Goal: Task Accomplishment & Management: Manage account settings

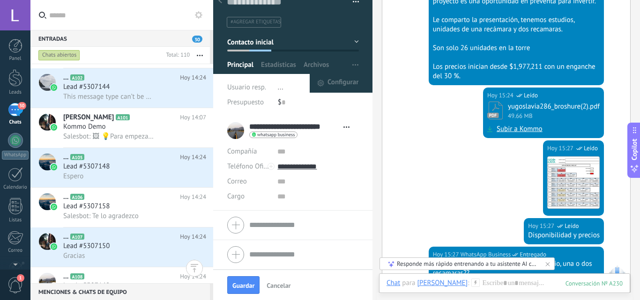
scroll to position [195, 0]
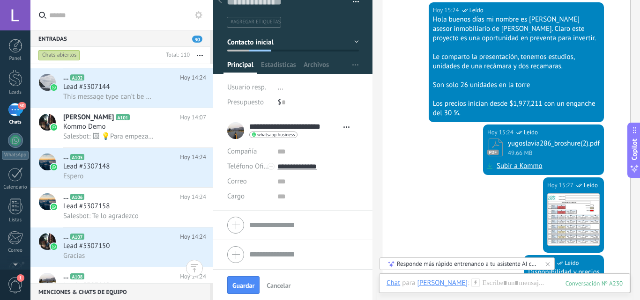
click at [19, 102] on div "Panel Leads 30 Chats WhatsApp Clientes" at bounding box center [15, 199] width 30 height 320
click at [16, 108] on div "30" at bounding box center [15, 110] width 15 height 14
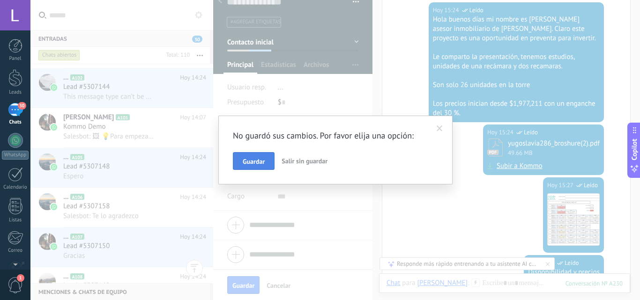
click at [262, 162] on span "Guardar" at bounding box center [254, 161] width 22 height 7
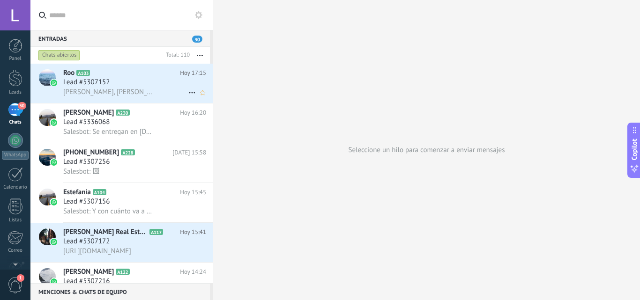
click at [128, 88] on span "[PERSON_NAME], [PERSON_NAME] ocupa una limpia también ella, esta bien salada" at bounding box center [108, 92] width 91 height 9
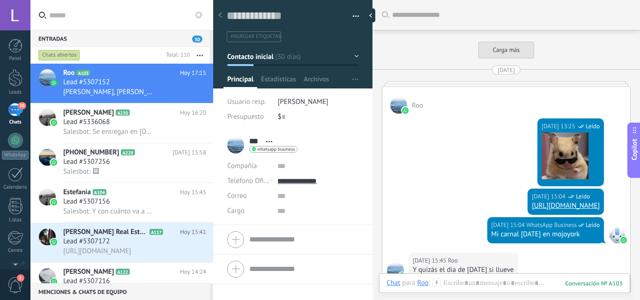
scroll to position [1638, 0]
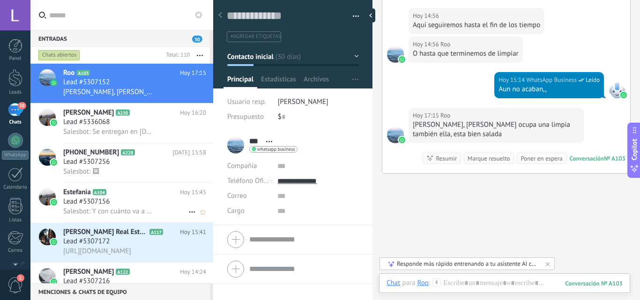
click at [77, 197] on span "Lead #5307156" at bounding box center [86, 201] width 46 height 9
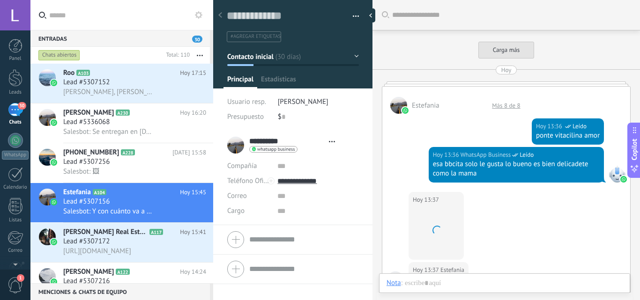
type textarea "**********"
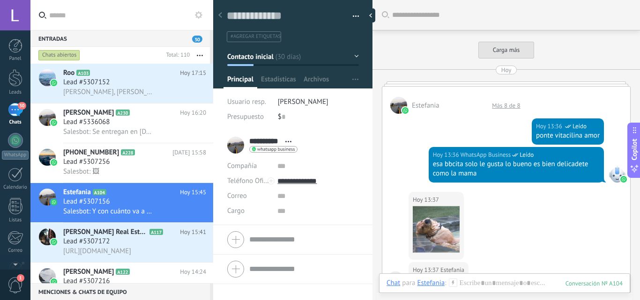
scroll to position [929, 0]
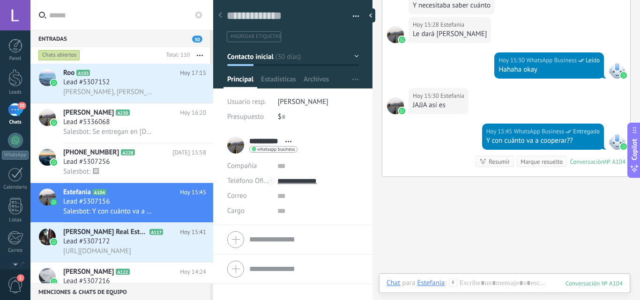
click at [391, 30] on div at bounding box center [395, 34] width 17 height 17
type input "*********"
click at [390, 35] on div at bounding box center [395, 34] width 17 height 17
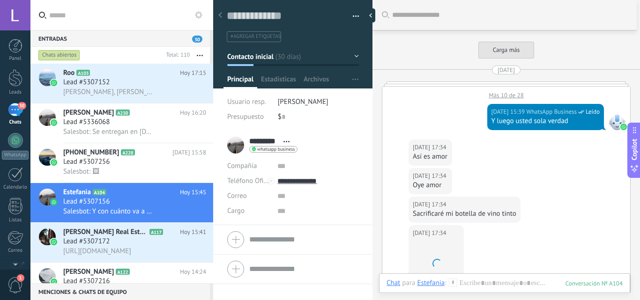
scroll to position [991, 0]
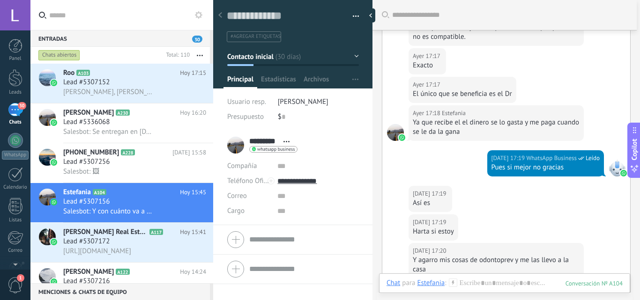
click at [229, 150] on div "********* [PERSON_NAME] ********* [PERSON_NAME] Abrir detalle Copie el nombre D…" at bounding box center [262, 144] width 70 height 23
click at [233, 148] on div "********* [PERSON_NAME] ********* [PERSON_NAME] Abrir detalle Copie el nombre D…" at bounding box center [262, 144] width 70 height 23
click at [233, 145] on div "********* [PERSON_NAME] ********* [PERSON_NAME] Abrir detalle Copie el nombre D…" at bounding box center [262, 144] width 70 height 23
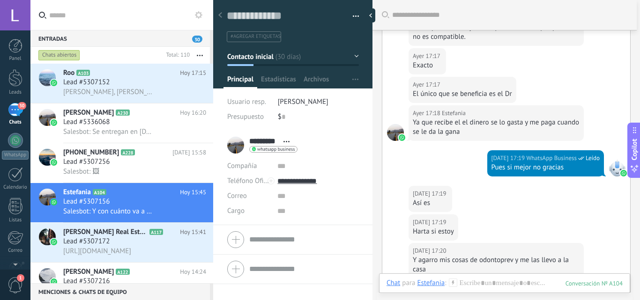
click at [244, 143] on div "********* [PERSON_NAME] ********* [PERSON_NAME] Abrir detalle Copie el nombre D…" at bounding box center [262, 144] width 70 height 23
click at [243, 144] on div "********* [PERSON_NAME] ********* [PERSON_NAME] Abrir detalle Copie el nombre D…" at bounding box center [262, 144] width 70 height 23
click at [20, 17] on div at bounding box center [15, 15] width 30 height 30
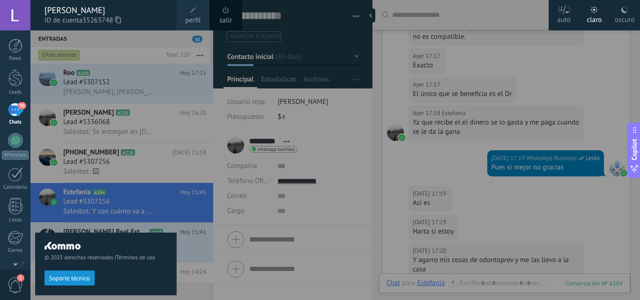
click at [57, 12] on div "[PERSON_NAME]" at bounding box center [105, 10] width 123 height 10
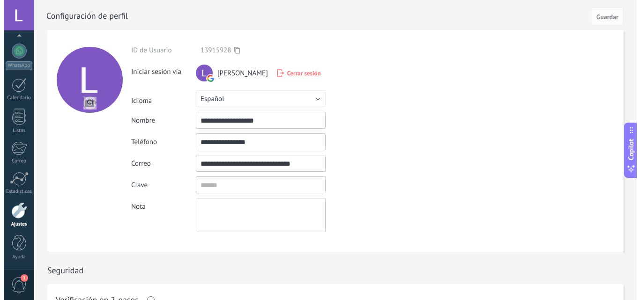
scroll to position [80, 0]
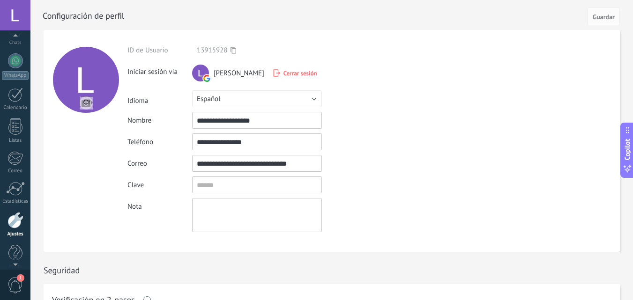
click at [21, 21] on div at bounding box center [15, 15] width 30 height 30
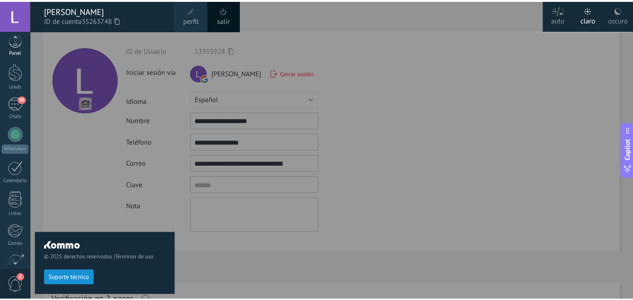
scroll to position [0, 0]
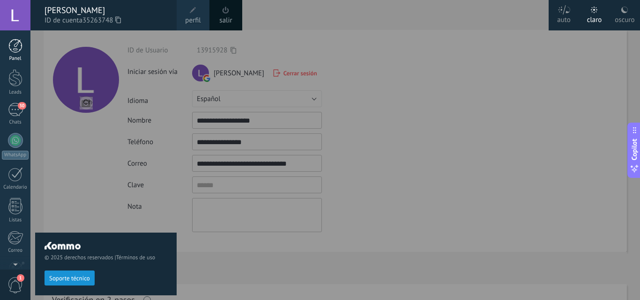
click at [18, 53] on link "Panel" at bounding box center [15, 50] width 30 height 23
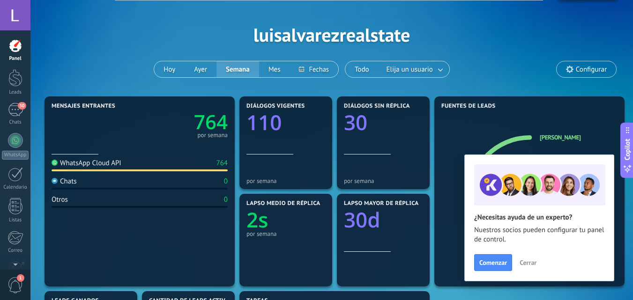
scroll to position [47, 0]
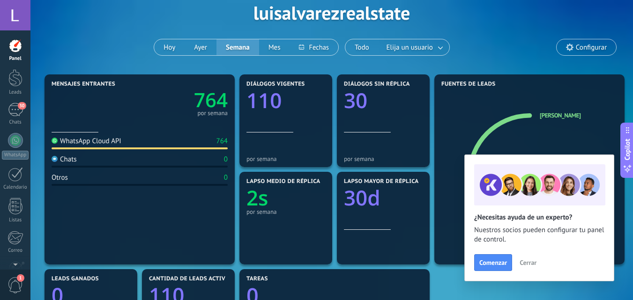
click at [530, 266] on span "Cerrar" at bounding box center [527, 262] width 17 height 7
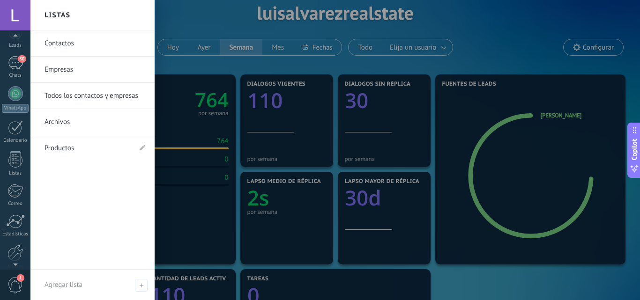
click at [62, 44] on link "Contactos" at bounding box center [94, 43] width 101 height 26
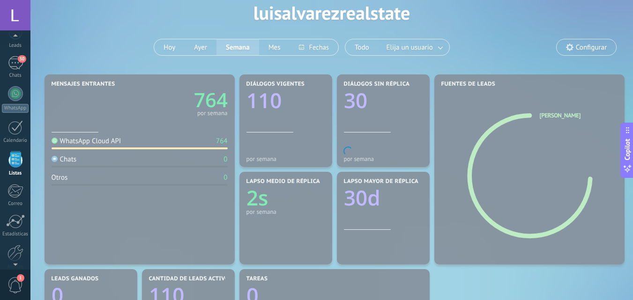
scroll to position [58, 0]
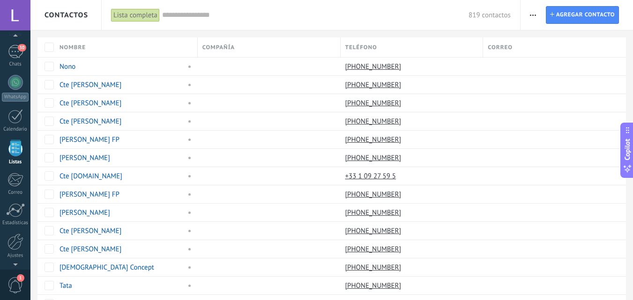
click at [250, 46] on div "Compañía" at bounding box center [269, 47] width 142 height 20
click at [228, 79] on div "Ascendiente" at bounding box center [269, 80] width 142 height 13
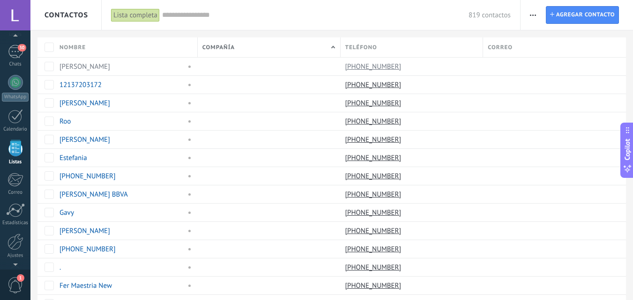
click at [231, 48] on span "Compañía" at bounding box center [218, 47] width 32 height 9
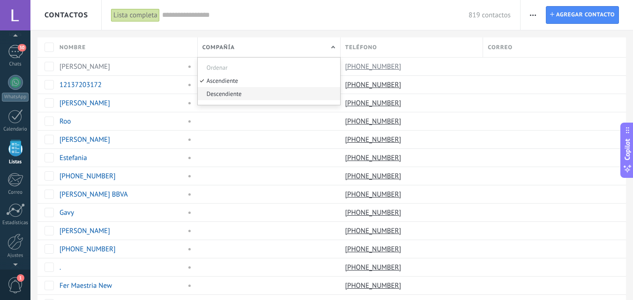
click at [225, 93] on div "Descendiente" at bounding box center [269, 93] width 142 height 13
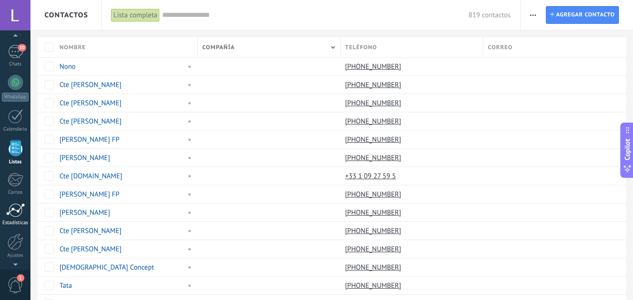
click at [19, 217] on div at bounding box center [15, 210] width 19 height 14
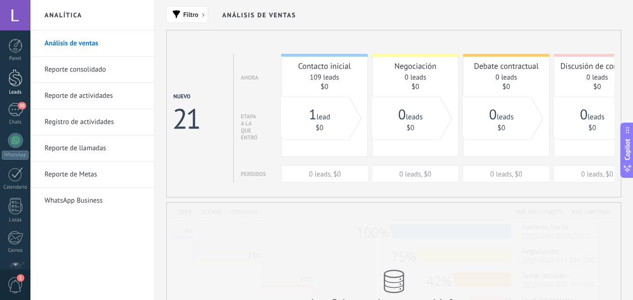
click at [14, 83] on div at bounding box center [15, 77] width 14 height 17
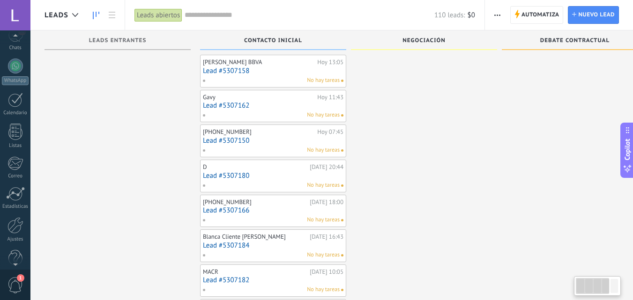
scroll to position [89, 0]
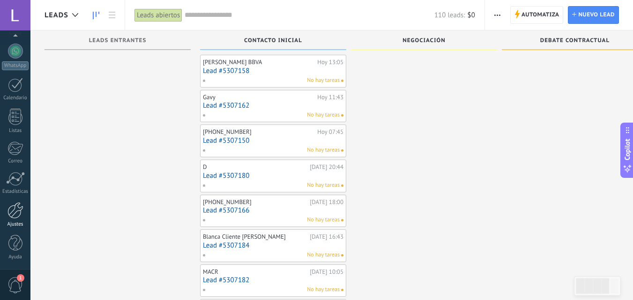
click at [16, 214] on div at bounding box center [15, 210] width 16 height 16
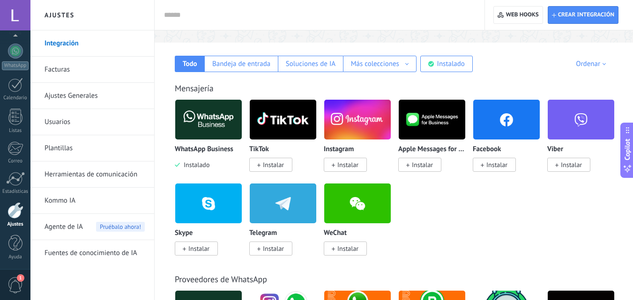
scroll to position [94, 0]
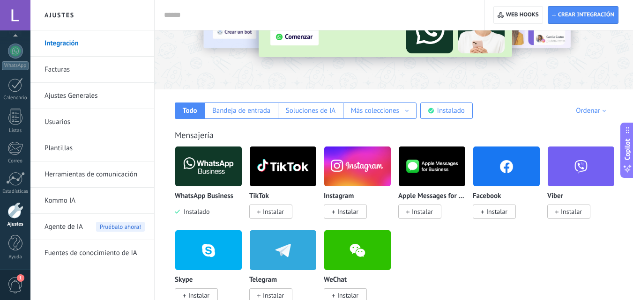
click at [89, 43] on link "Integración" at bounding box center [94, 43] width 100 height 26
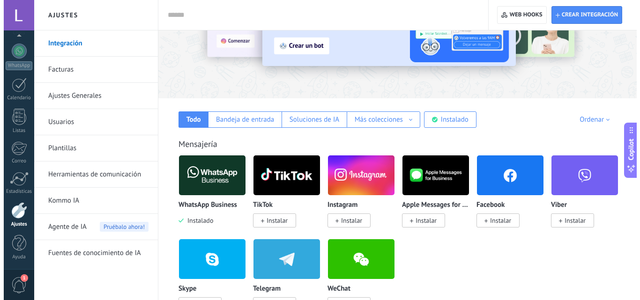
scroll to position [140, 0]
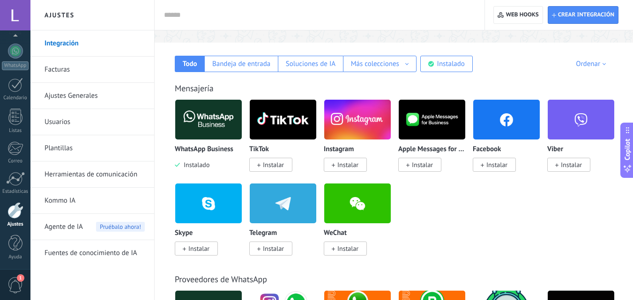
click at [493, 122] on img at bounding box center [506, 119] width 67 height 45
click at [490, 164] on span "Instalar" at bounding box center [496, 165] width 21 height 8
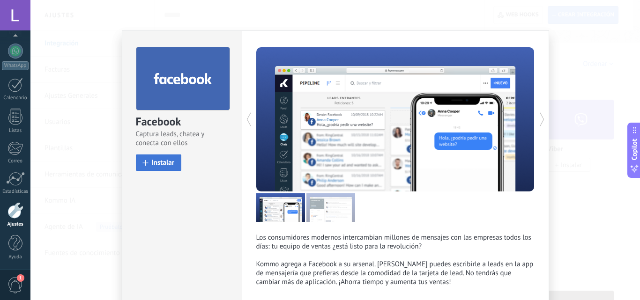
click at [171, 165] on span "Instalar" at bounding box center [163, 162] width 23 height 7
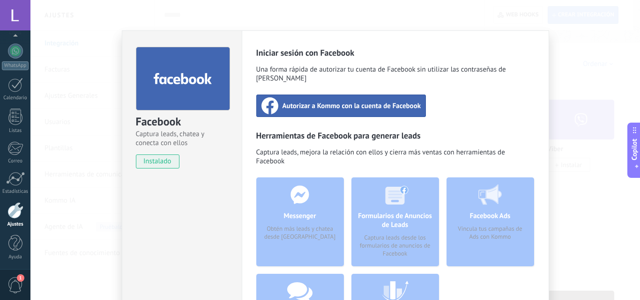
click at [336, 101] on span "Autorizar a Kommo con la cuenta de Facebook" at bounding box center [351, 105] width 139 height 9
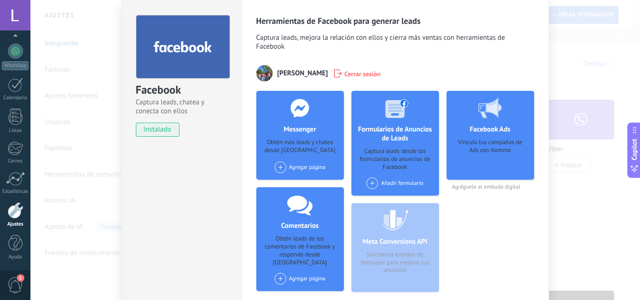
scroll to position [47, 0]
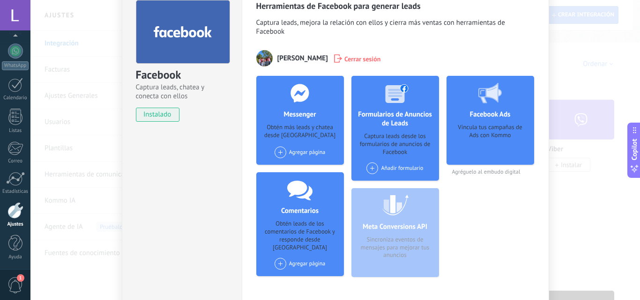
click at [279, 154] on span at bounding box center [280, 153] width 12 height 12
click at [296, 171] on div "[PERSON_NAME]" at bounding box center [304, 170] width 63 height 21
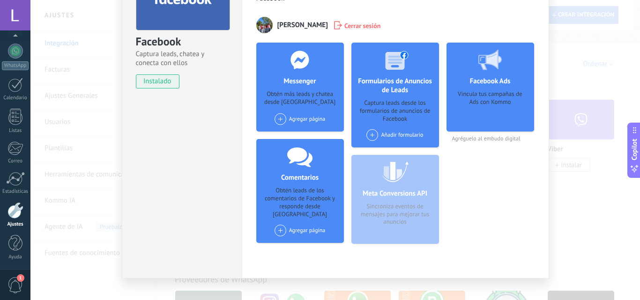
scroll to position [94, 0]
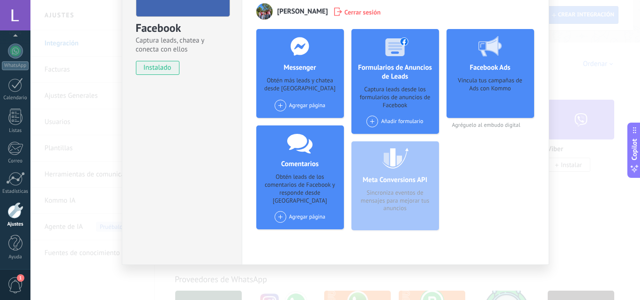
click at [298, 211] on div "Agregar página" at bounding box center [299, 217] width 51 height 12
click at [396, 119] on div "Añadir formulario" at bounding box center [394, 122] width 57 height 12
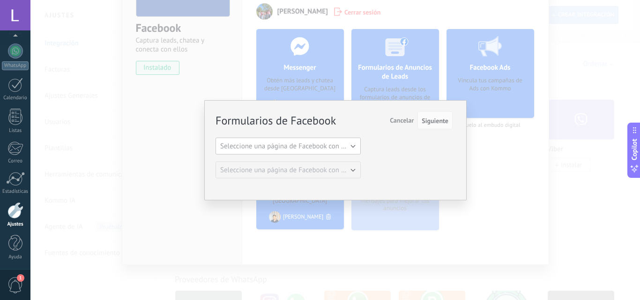
click at [340, 148] on span "Seleccione una página de Facebook con formas" at bounding box center [290, 146] width 141 height 9
click at [301, 161] on span "[PERSON_NAME]" at bounding box center [284, 162] width 148 height 9
click at [353, 171] on button "Seleccione una página de Facebook con formas" at bounding box center [287, 170] width 145 height 17
click at [401, 121] on span "Cancelar" at bounding box center [402, 120] width 24 height 8
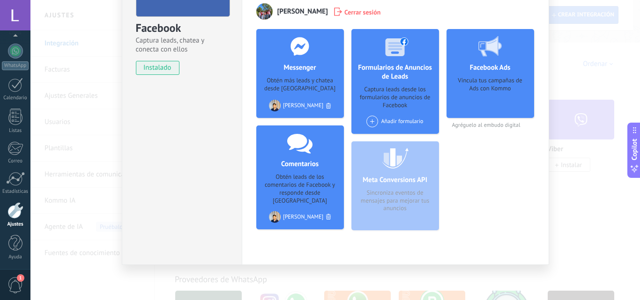
click at [495, 94] on div "Vincula tus campañas de Ads con Kommo" at bounding box center [490, 94] width 73 height 35
click at [487, 90] on div "Vincula tus campañas de Ads con Kommo" at bounding box center [490, 94] width 73 height 35
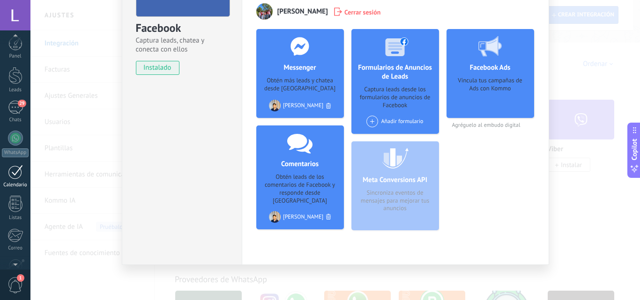
scroll to position [0, 0]
click at [17, 86] on div at bounding box center [15, 77] width 14 height 17
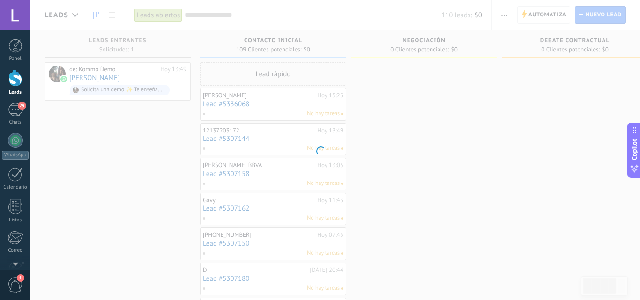
click at [376, 157] on div at bounding box center [320, 150] width 640 height 300
click at [448, 168] on div at bounding box center [320, 150] width 640 height 300
click at [335, 156] on div at bounding box center [320, 150] width 640 height 300
click at [346, 141] on div at bounding box center [320, 150] width 640 height 300
drag, startPoint x: 392, startPoint y: 203, endPoint x: 407, endPoint y: 197, distance: 17.0
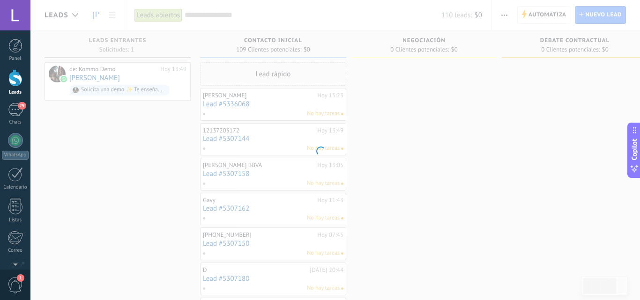
click at [469, 158] on div at bounding box center [320, 150] width 640 height 300
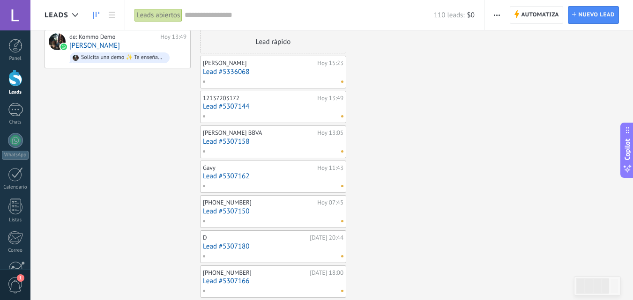
scroll to position [47, 0]
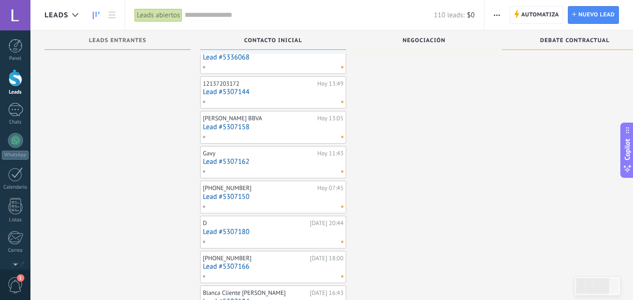
click at [288, 72] on div "Miguel Balcazar Mondragon Hoy 15:23 Lead #5336068" at bounding box center [273, 57] width 146 height 33
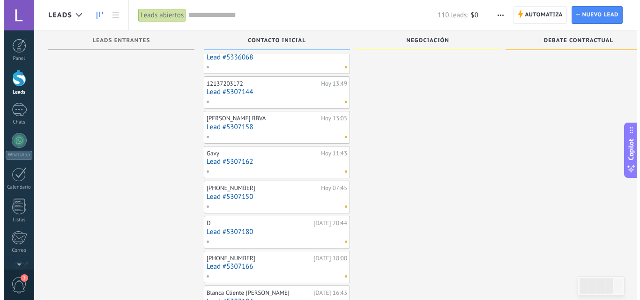
scroll to position [0, 0]
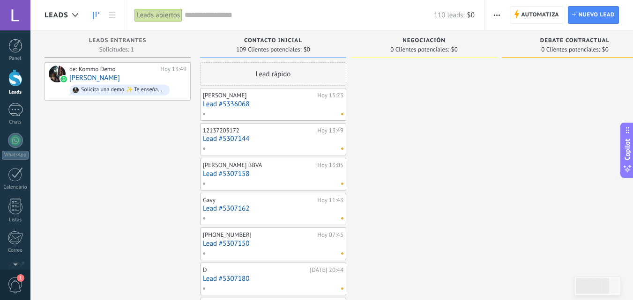
click at [276, 100] on link "Lead #5336068" at bounding box center [273, 104] width 140 height 8
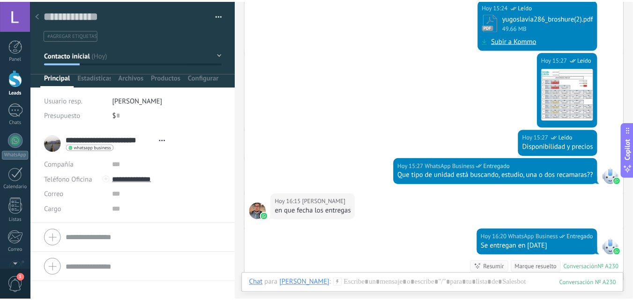
scroll to position [262, 0]
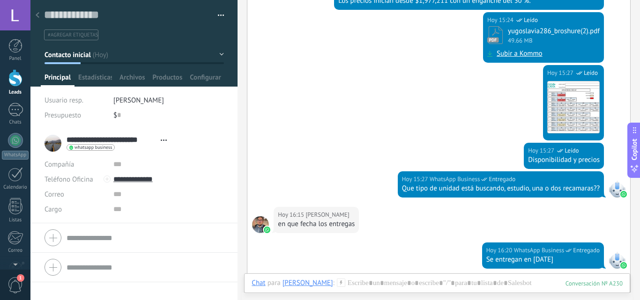
click at [15, 80] on div at bounding box center [15, 77] width 14 height 17
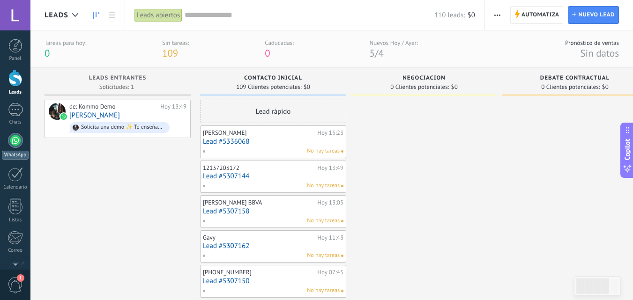
click at [18, 140] on div at bounding box center [15, 140] width 15 height 15
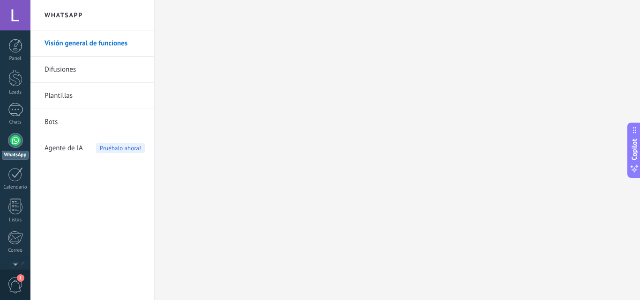
click at [64, 68] on link "Difusiones" at bounding box center [94, 70] width 100 height 26
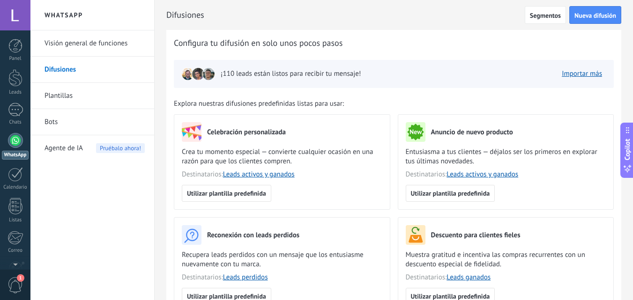
click at [62, 71] on link "Difusiones" at bounding box center [94, 70] width 100 height 26
click at [255, 70] on span "¡110 leads están listos para recibir tu mensaje!" at bounding box center [291, 73] width 140 height 9
click at [591, 75] on link "Importar más" at bounding box center [582, 73] width 40 height 9
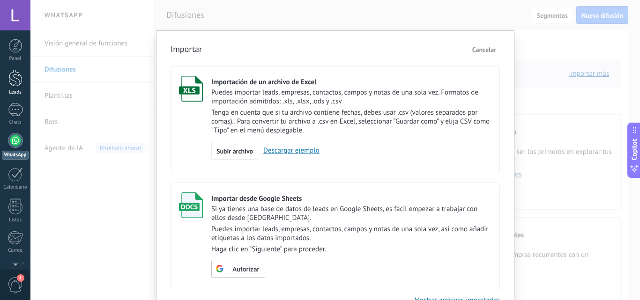
click at [17, 84] on div at bounding box center [15, 77] width 14 height 17
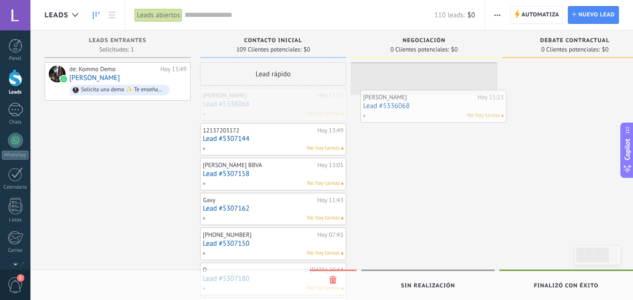
drag, startPoint x: 297, startPoint y: 107, endPoint x: 457, endPoint y: 109, distance: 160.2
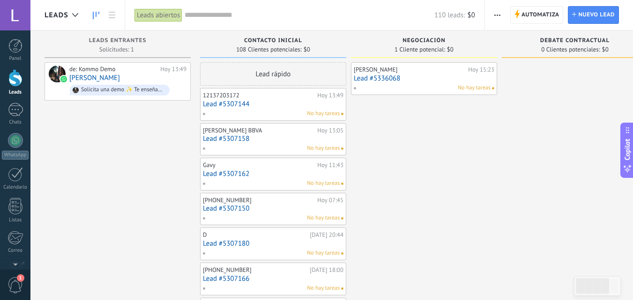
drag, startPoint x: 477, startPoint y: 71, endPoint x: 485, endPoint y: 88, distance: 18.4
click at [485, 88] on span "No hay tareas" at bounding box center [474, 88] width 33 height 8
click at [484, 90] on span "No hay tareas" at bounding box center [474, 88] width 33 height 8
click at [474, 87] on span "No hay tareas" at bounding box center [474, 88] width 33 height 8
click at [421, 87] on div "No hay tareas" at bounding box center [421, 88] width 137 height 8
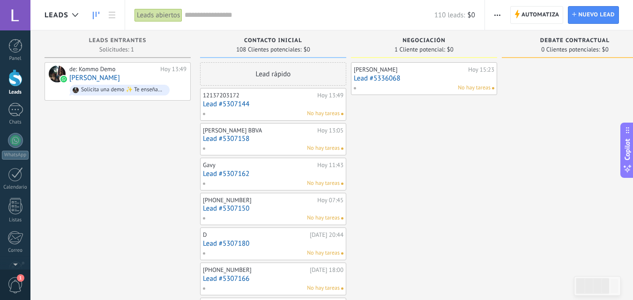
click at [394, 79] on link "Lead #5336068" at bounding box center [424, 78] width 140 height 8
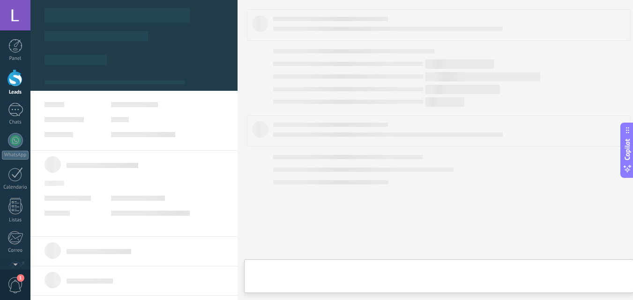
type textarea "**********"
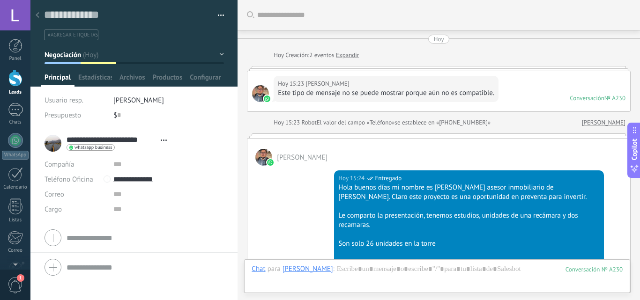
scroll to position [462, 0]
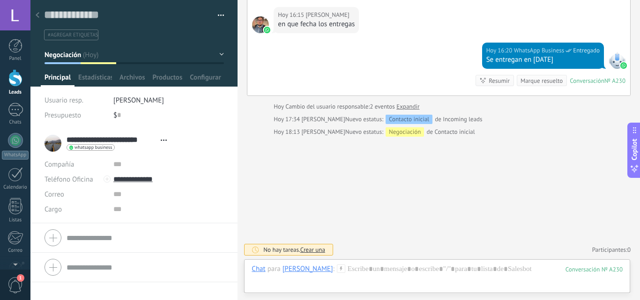
click at [311, 250] on span "Crear una" at bounding box center [312, 250] width 25 height 8
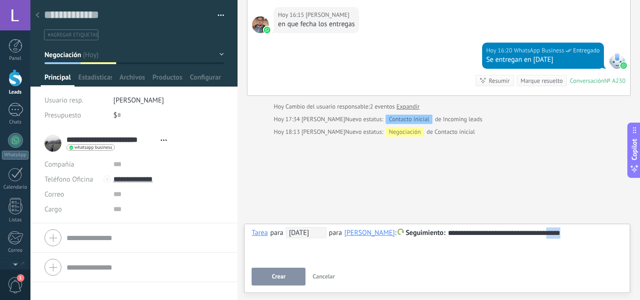
drag, startPoint x: 567, startPoint y: 228, endPoint x: 585, endPoint y: 232, distance: 18.3
click at [585, 234] on div "**********" at bounding box center [436, 233] width 371 height 11
click at [293, 274] on button "Crear" at bounding box center [278, 277] width 54 height 18
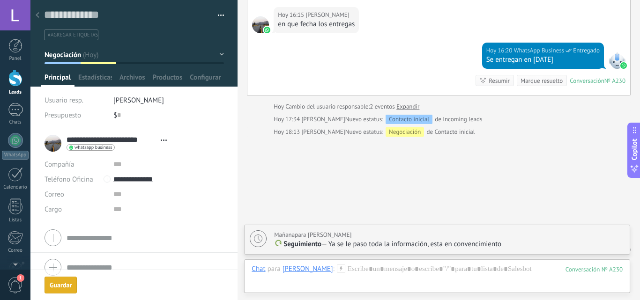
scroll to position [495, 0]
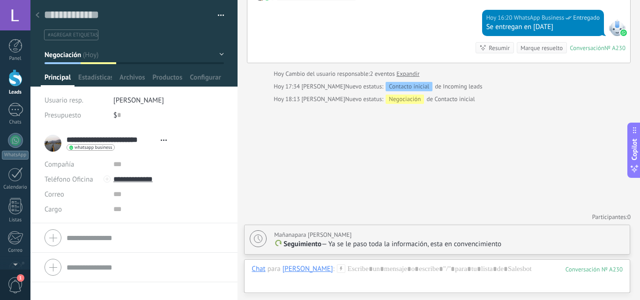
click at [18, 77] on div at bounding box center [15, 77] width 14 height 17
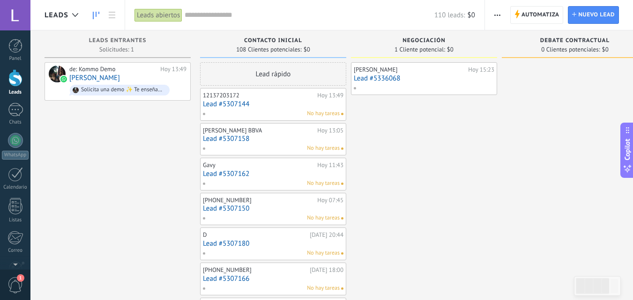
click at [304, 107] on link "Lead #5307144" at bounding box center [273, 104] width 140 height 8
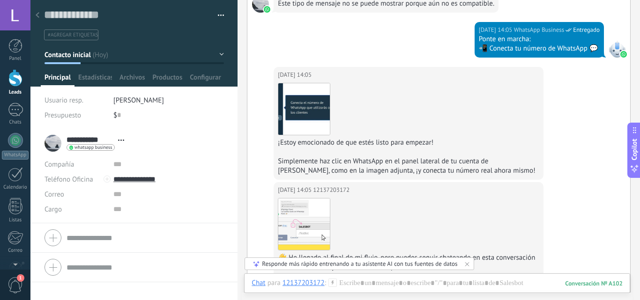
scroll to position [328, 0]
click at [18, 86] on div at bounding box center [15, 77] width 14 height 17
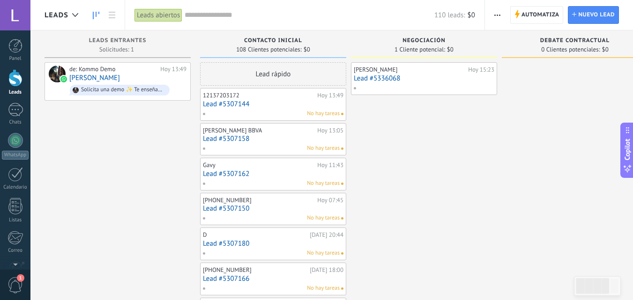
click at [256, 139] on link "Lead #5307158" at bounding box center [273, 139] width 140 height 8
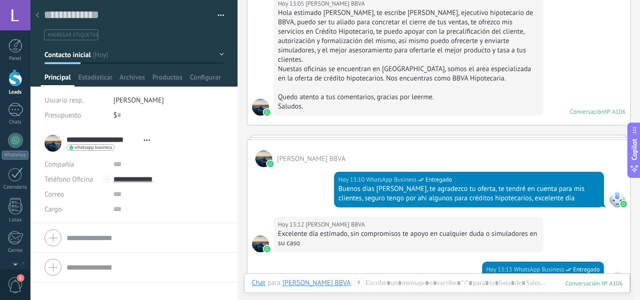
scroll to position [56, 0]
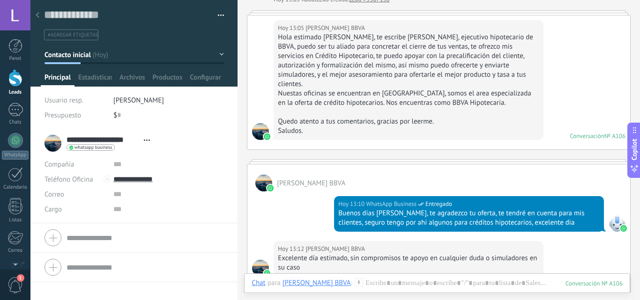
click at [38, 15] on icon at bounding box center [38, 15] width 4 height 6
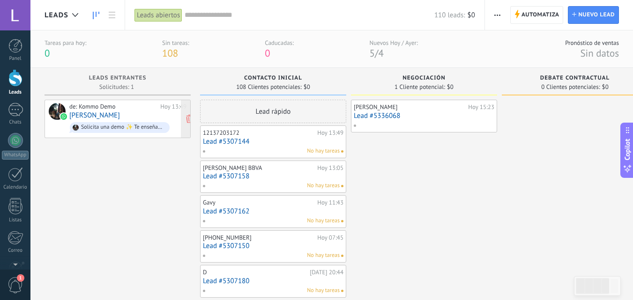
click at [103, 112] on link "‎[PERSON_NAME]" at bounding box center [94, 115] width 51 height 8
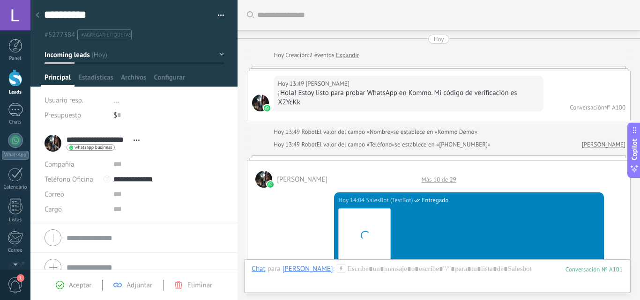
scroll to position [1411, 0]
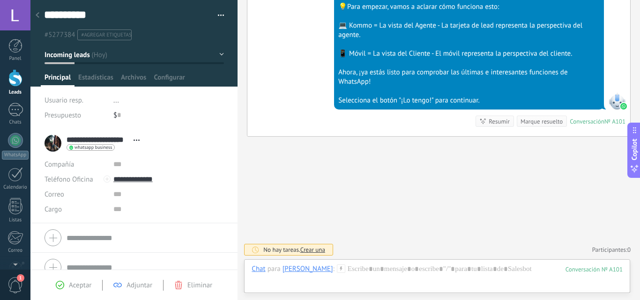
click at [52, 142] on div "**********" at bounding box center [94, 143] width 100 height 23
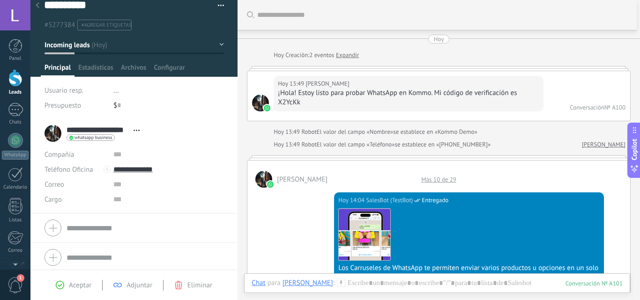
scroll to position [13, 0]
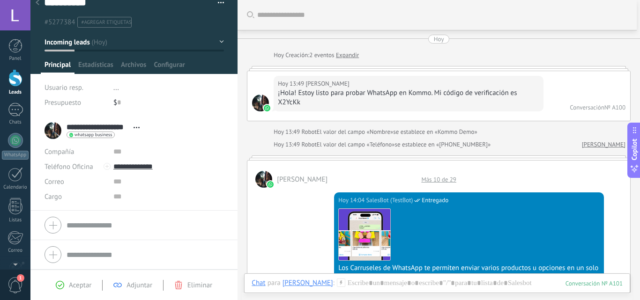
click at [56, 227] on div at bounding box center [133, 225] width 179 height 23
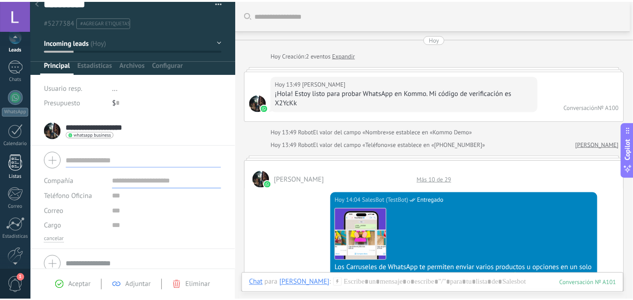
scroll to position [89, 0]
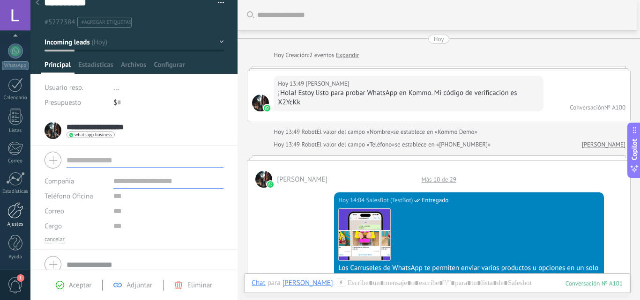
click at [12, 212] on div at bounding box center [15, 210] width 16 height 16
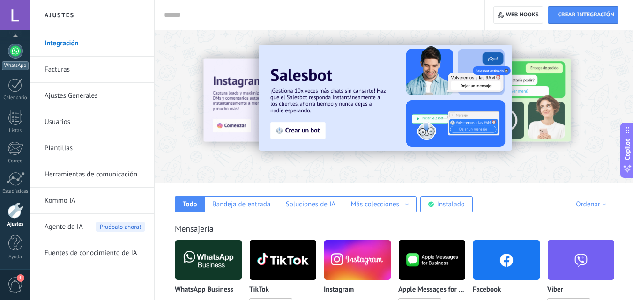
click at [17, 64] on div "WhatsApp" at bounding box center [15, 65] width 27 height 9
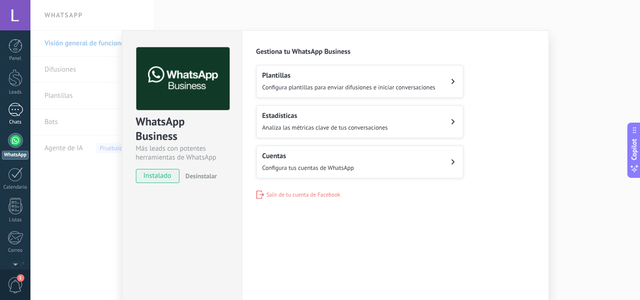
click at [18, 111] on div at bounding box center [15, 110] width 15 height 14
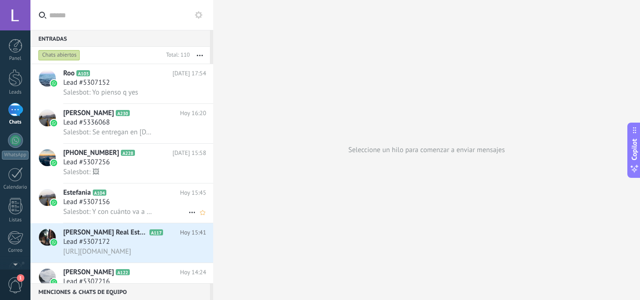
scroll to position [47, 0]
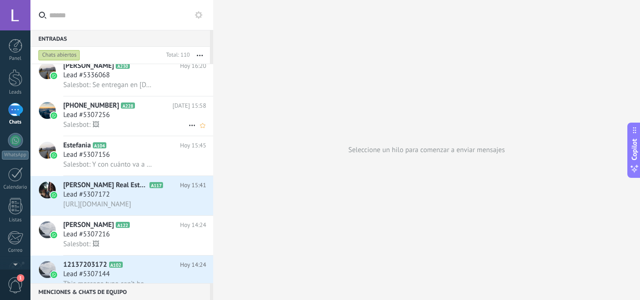
click at [84, 109] on span "[PHONE_NUMBER]" at bounding box center [91, 105] width 56 height 9
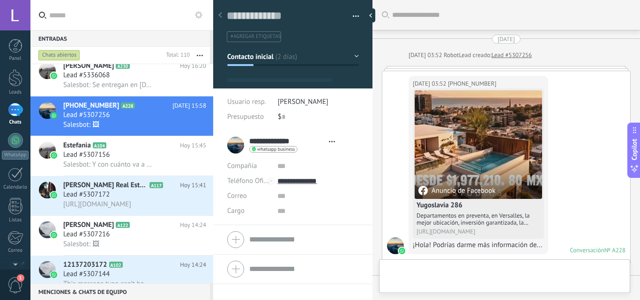
type textarea "**********"
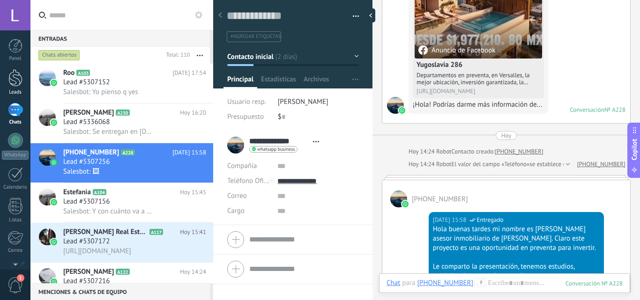
click at [20, 80] on div at bounding box center [15, 77] width 14 height 17
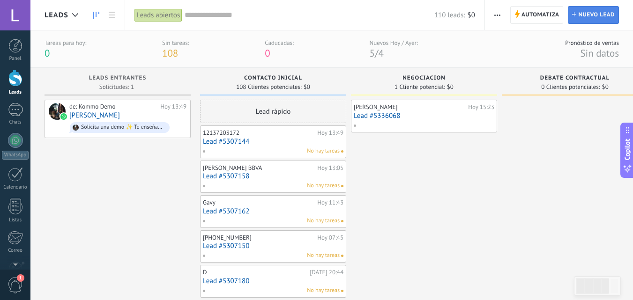
click at [583, 15] on span "Nuevo lead" at bounding box center [596, 15] width 37 height 17
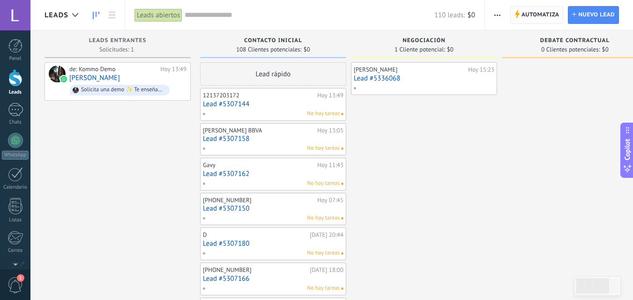
click at [523, 17] on span "Automatiza" at bounding box center [540, 15] width 38 height 17
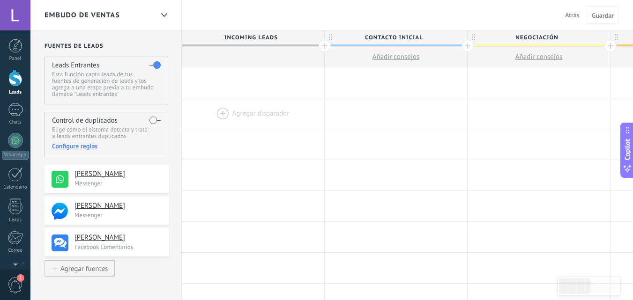
drag, startPoint x: 116, startPoint y: 172, endPoint x: 237, endPoint y: 127, distance: 129.6
click at [229, 86] on div at bounding box center [253, 82] width 142 height 30
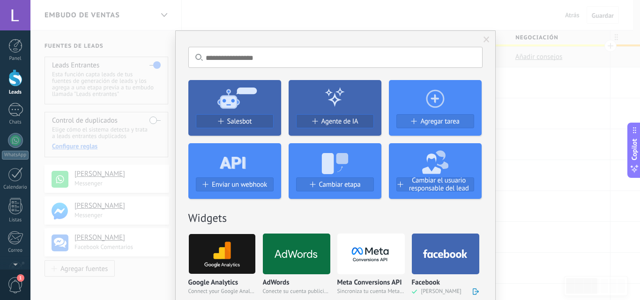
click at [486, 36] on span at bounding box center [486, 40] width 15 height 16
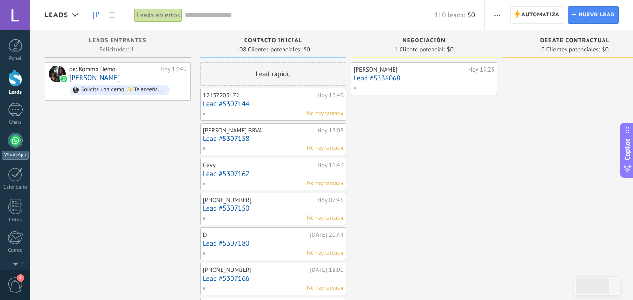
click at [16, 137] on div at bounding box center [15, 140] width 15 height 15
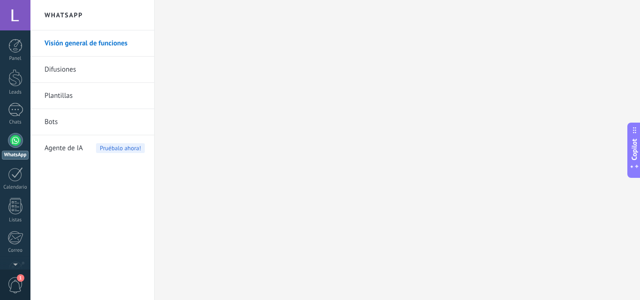
click at [62, 121] on link "Bots" at bounding box center [94, 122] width 100 height 26
